Goal: Task Accomplishment & Management: Use online tool/utility

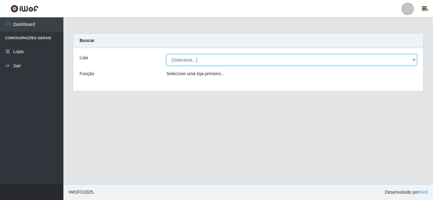
click at [185, 60] on select "[Selecione...] Queiroz Atacadão - [GEOGRAPHIC_DATA]" at bounding box center [291, 59] width 251 height 11
select select "225"
click at [166, 54] on select "[Selecione...] Queiroz Atacadão - [GEOGRAPHIC_DATA]" at bounding box center [291, 59] width 251 height 11
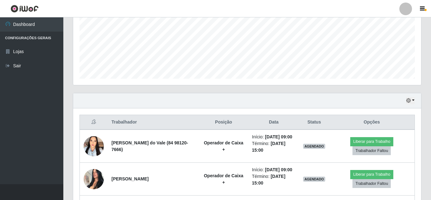
scroll to position [147, 0]
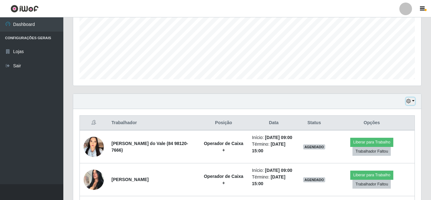
click at [410, 102] on icon "button" at bounding box center [408, 101] width 4 height 4
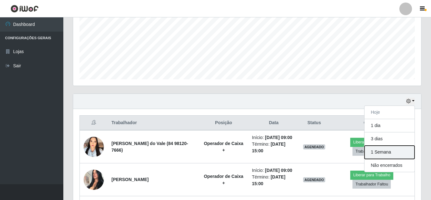
drag, startPoint x: 388, startPoint y: 153, endPoint x: 376, endPoint y: 144, distance: 15.5
click at [388, 152] on button "1 Semana" at bounding box center [390, 152] width 50 height 13
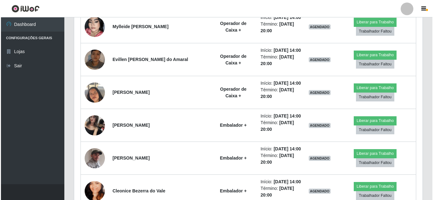
scroll to position [1256, 0]
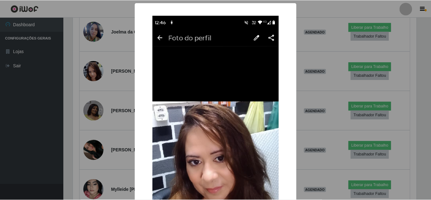
scroll to position [131, 345]
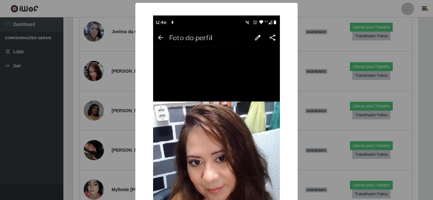
click at [112, 86] on div "× OK Cancel" at bounding box center [216, 100] width 433 height 200
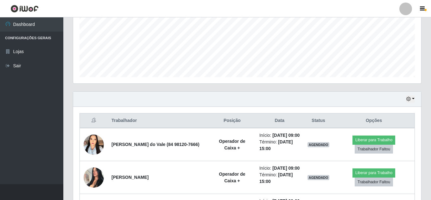
scroll to position [155, 0]
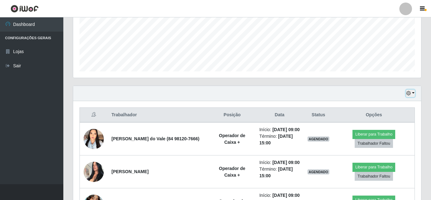
click at [408, 92] on icon "button" at bounding box center [408, 93] width 4 height 4
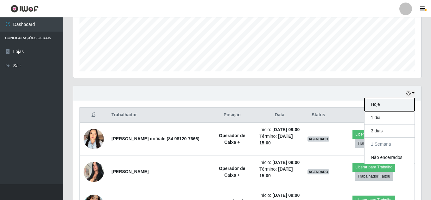
click at [374, 106] on button "Hoje" at bounding box center [390, 104] width 50 height 13
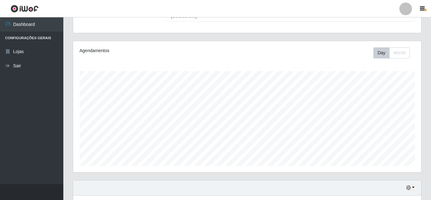
scroll to position [0, 0]
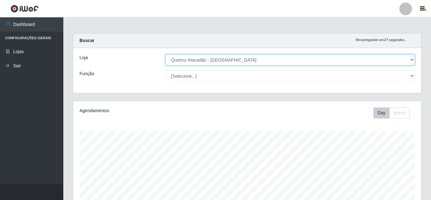
click at [300, 63] on select "[Selecione...] Queiroz Atacadão - [GEOGRAPHIC_DATA]" at bounding box center [290, 59] width 249 height 11
click at [166, 54] on select "[Selecione...] Queiroz Atacadão - [GEOGRAPHIC_DATA]" at bounding box center [290, 59] width 249 height 11
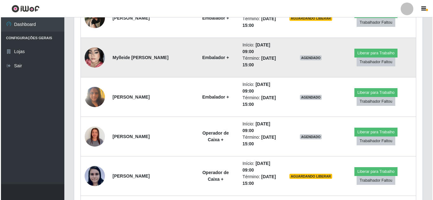
scroll to position [415, 0]
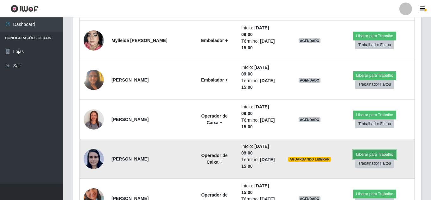
click at [382, 153] on button "Liberar para Trabalho" at bounding box center [374, 154] width 43 height 9
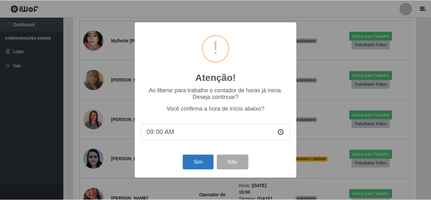
scroll to position [131, 345]
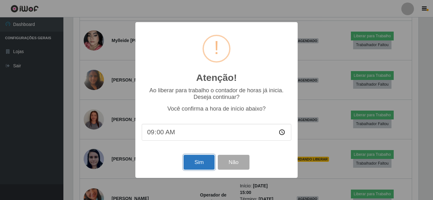
click at [200, 166] on button "Sim" at bounding box center [198, 162] width 31 height 15
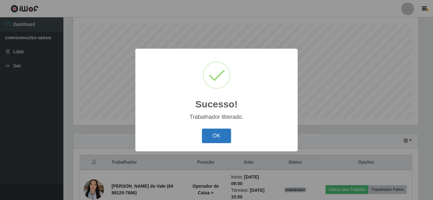
click at [210, 137] on button "OK" at bounding box center [216, 136] width 29 height 15
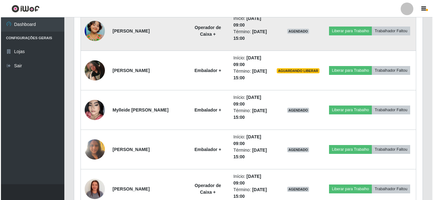
scroll to position [361, 0]
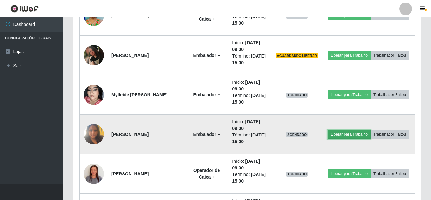
click at [366, 130] on button "Liberar para Trabalho" at bounding box center [349, 134] width 43 height 9
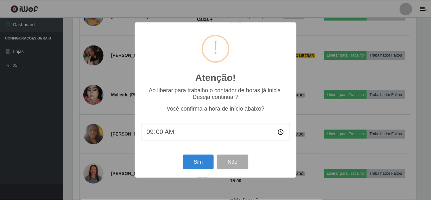
scroll to position [131, 345]
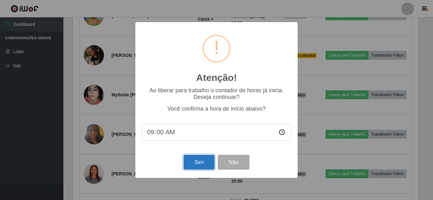
click at [187, 167] on button "Sim" at bounding box center [198, 162] width 31 height 15
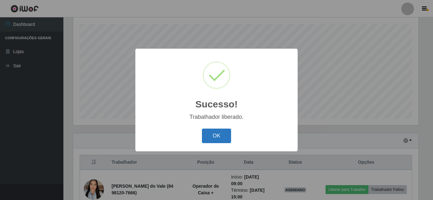
click at [216, 132] on button "OK" at bounding box center [216, 136] width 29 height 15
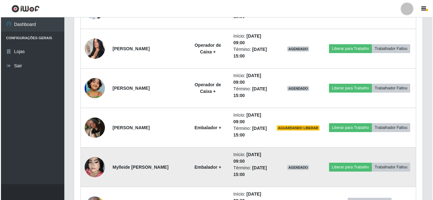
scroll to position [297, 0]
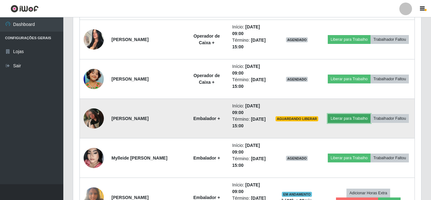
click at [371, 114] on button "Liberar para Trabalho" at bounding box center [349, 118] width 43 height 9
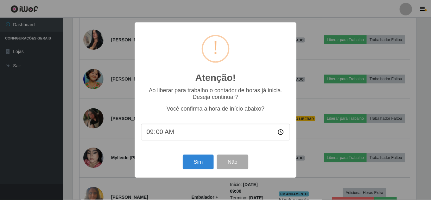
scroll to position [131, 345]
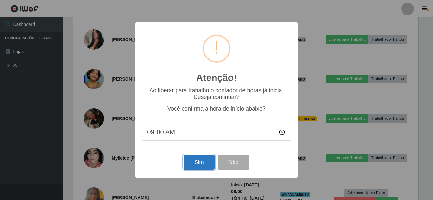
click at [195, 167] on button "Sim" at bounding box center [198, 162] width 31 height 15
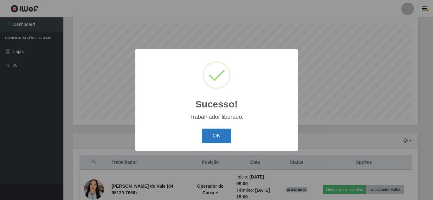
click at [214, 137] on button "OK" at bounding box center [216, 136] width 29 height 15
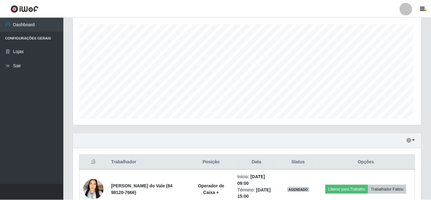
scroll to position [0, 0]
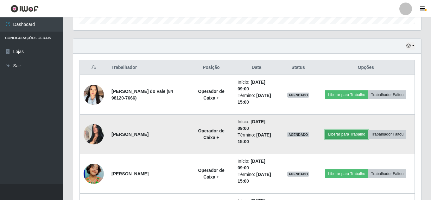
click at [368, 130] on button "Liberar para Trabalho" at bounding box center [346, 134] width 43 height 9
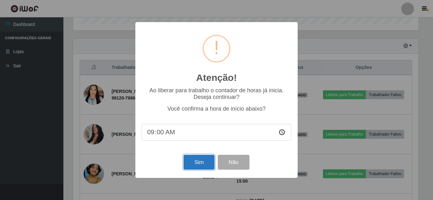
click at [202, 167] on button "Sim" at bounding box center [198, 162] width 31 height 15
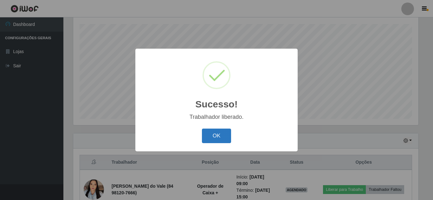
click at [221, 137] on button "OK" at bounding box center [216, 136] width 29 height 15
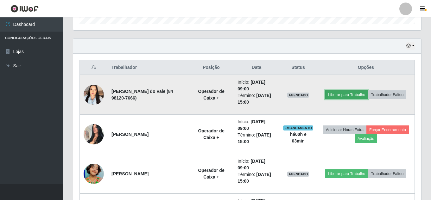
click at [357, 92] on button "Liberar para Trabalho" at bounding box center [346, 95] width 43 height 9
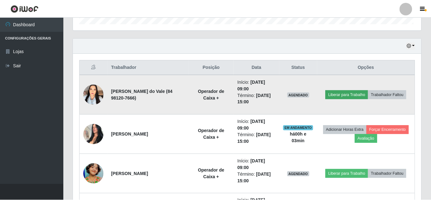
scroll to position [131, 345]
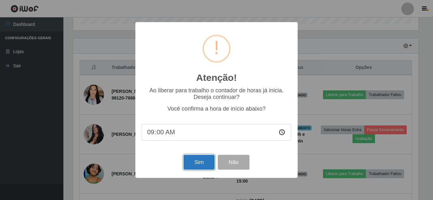
click at [203, 164] on button "Sim" at bounding box center [198, 162] width 31 height 15
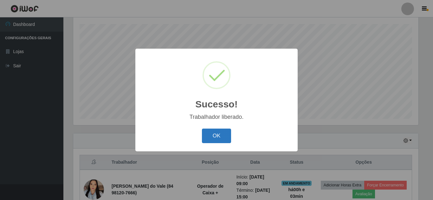
click at [224, 132] on button "OK" at bounding box center [216, 136] width 29 height 15
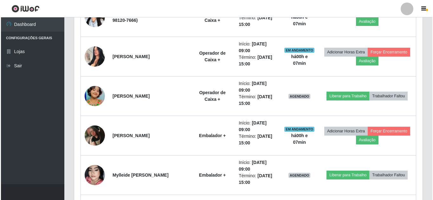
scroll to position [279, 0]
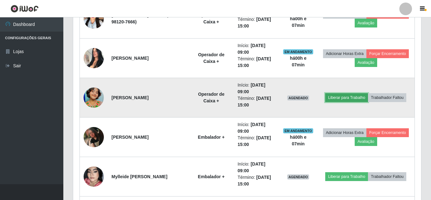
click at [368, 95] on button "Liberar para Trabalho" at bounding box center [346, 97] width 43 height 9
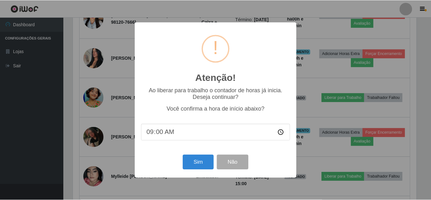
scroll to position [131, 345]
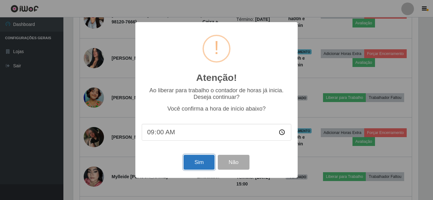
click at [205, 162] on button "Sim" at bounding box center [198, 162] width 31 height 15
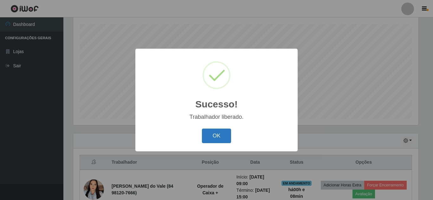
click at [216, 138] on button "OK" at bounding box center [216, 136] width 29 height 15
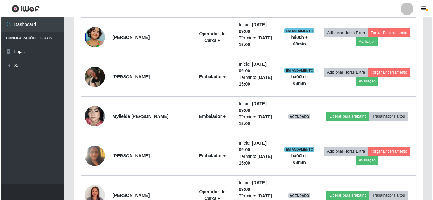
scroll to position [356, 0]
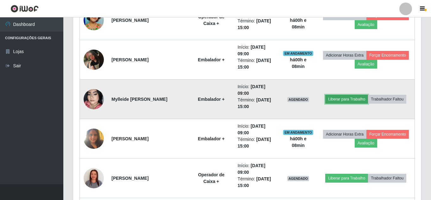
click at [368, 95] on button "Liberar para Trabalho" at bounding box center [346, 99] width 43 height 9
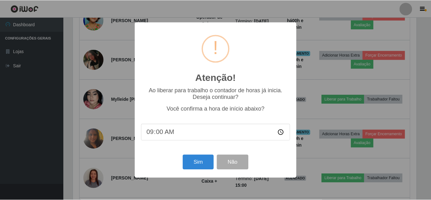
scroll to position [131, 345]
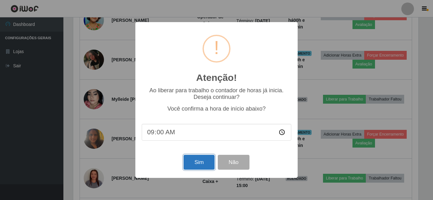
click at [210, 158] on button "Sim" at bounding box center [198, 162] width 31 height 15
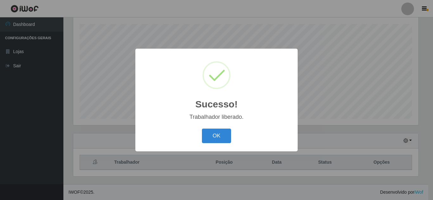
click at [202, 129] on button "OK" at bounding box center [216, 136] width 29 height 15
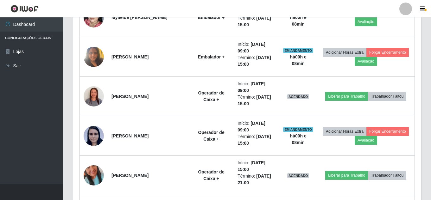
scroll to position [444, 0]
